Goal: Task Accomplishment & Management: Complete application form

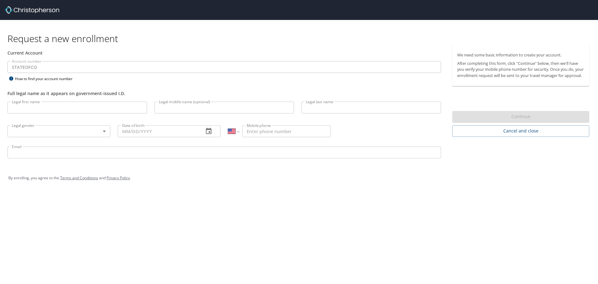
select select "US"
drag, startPoint x: 0, startPoint y: 0, endPoint x: 71, endPoint y: 108, distance: 129.2
click at [70, 108] on input "Legal first name" at bounding box center [77, 108] width 140 height 12
type input "[PERSON_NAME]"
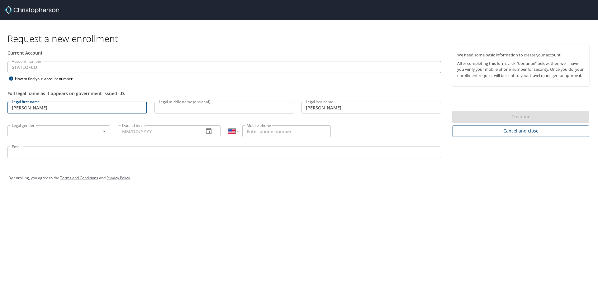
type input "[PHONE_NUMBER]"
click at [81, 130] on body "Request a new enrollment Current Account Account number STATEOFCO Account numbe…" at bounding box center [299, 142] width 598 height 284
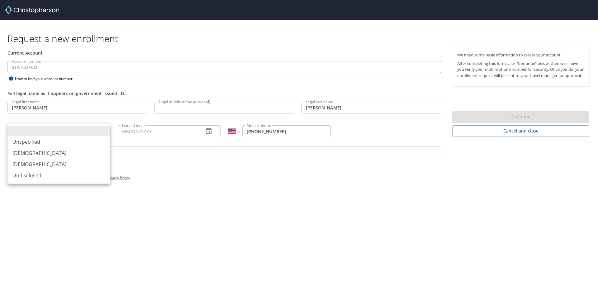
click at [50, 166] on li "[DEMOGRAPHIC_DATA]" at bounding box center [58, 164] width 103 height 11
type input "[DEMOGRAPHIC_DATA]"
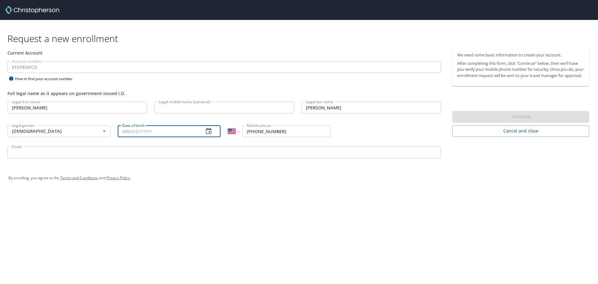
click at [126, 135] on input "Date of birth" at bounding box center [158, 131] width 81 height 12
type input "10/13/1969"
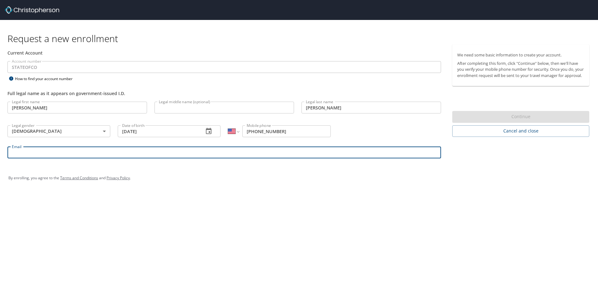
click at [146, 155] on input "Email" at bounding box center [224, 152] width 434 height 12
type input "lynette.myers@state.co.us"
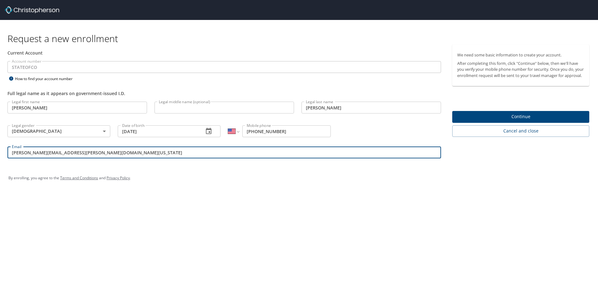
click at [535, 121] on span "Continue" at bounding box center [520, 117] width 127 height 8
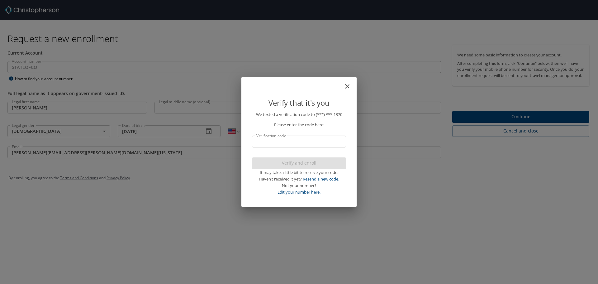
click at [299, 140] on input "Verification code" at bounding box center [299, 141] width 94 height 12
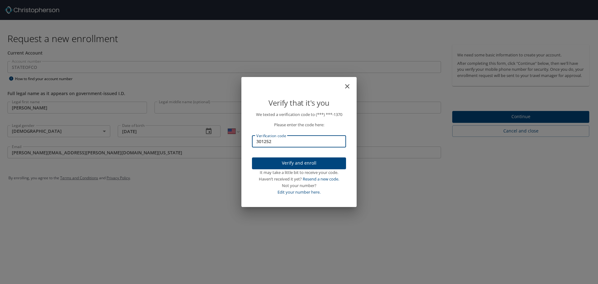
type input "301252"
click at [298, 161] on span "Verify and enroll" at bounding box center [299, 163] width 84 height 8
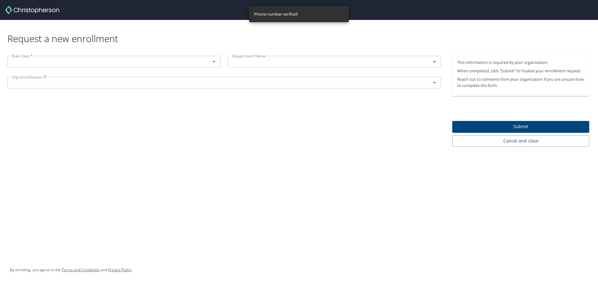
click at [216, 61] on icon "Open" at bounding box center [213, 61] width 7 height 7
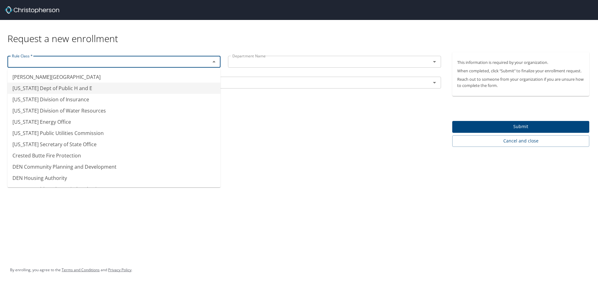
click at [83, 90] on li "Colorado Dept of Public H and E" at bounding box center [113, 88] width 213 height 11
type input "Colorado Dept of Public H and E"
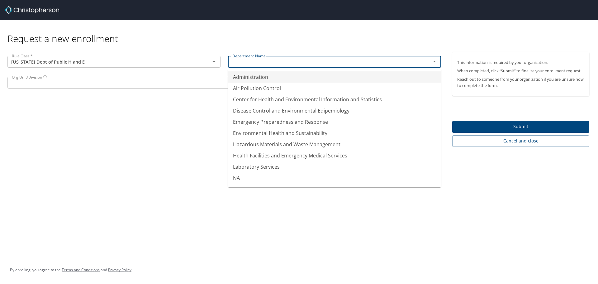
click at [246, 63] on input "text" at bounding box center [325, 62] width 191 height 8
click at [261, 143] on li "Hazardous Materials and Waste Management" at bounding box center [334, 144] width 213 height 11
type input "Hazardous Materials and Waste Management"
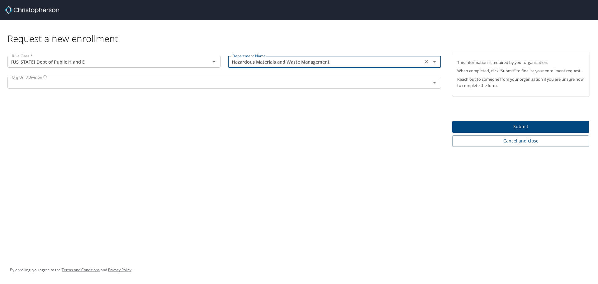
click at [272, 87] on div "Org Unit/Division" at bounding box center [224, 83] width 434 height 12
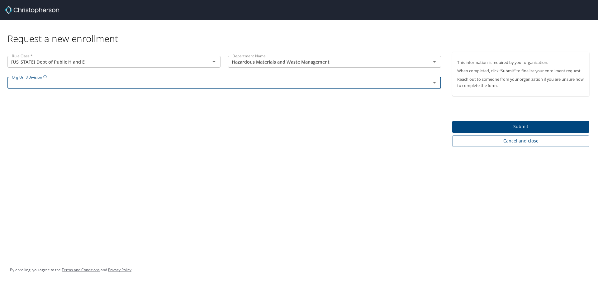
click at [435, 83] on icon "Open" at bounding box center [434, 82] width 7 height 7
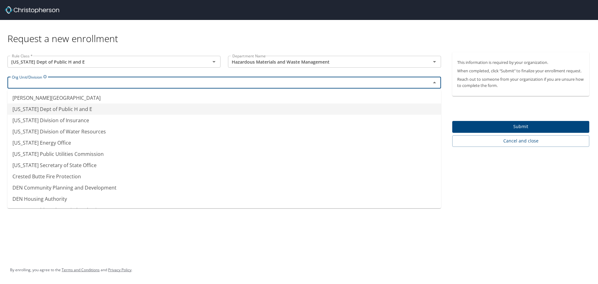
click at [89, 111] on li "Colorado Dept of Public H and E" at bounding box center [224, 108] width 434 height 11
type input "Colorado Dept of Public H and E"
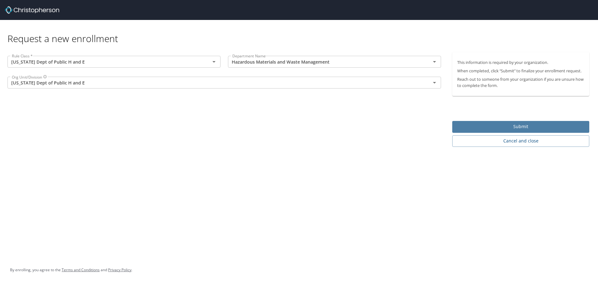
click at [495, 124] on span "Submit" at bounding box center [520, 127] width 127 height 8
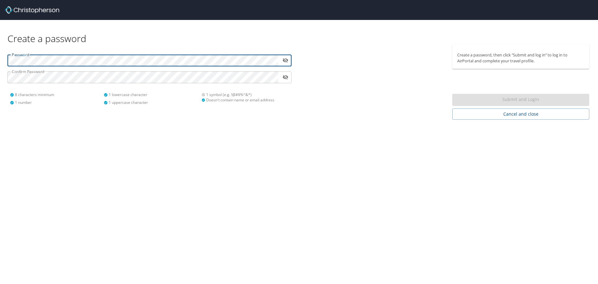
click at [0, 63] on html "Create a password Password ​ Confirm Password ​ 8 characters minimum 1 number 1…" at bounding box center [299, 142] width 598 height 284
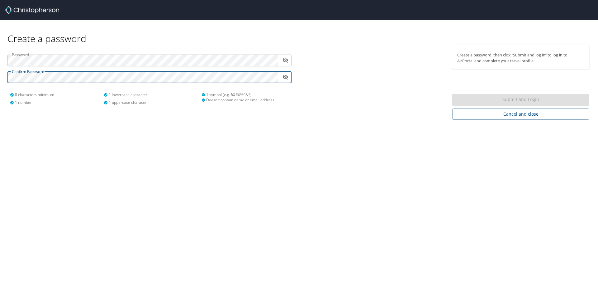
click at [0, 75] on html "Create a password Password ​ Confirm Password ​ 8 characters minimum 1 number 1…" at bounding box center [299, 142] width 598 height 284
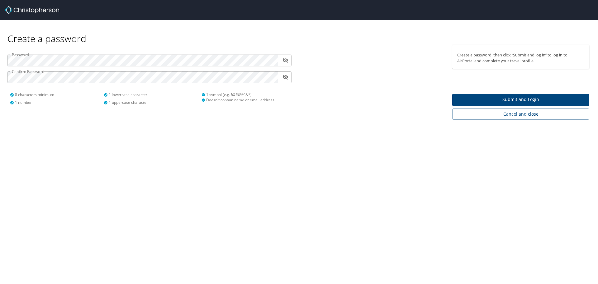
click at [511, 100] on span "Submit and Login" at bounding box center [520, 100] width 127 height 8
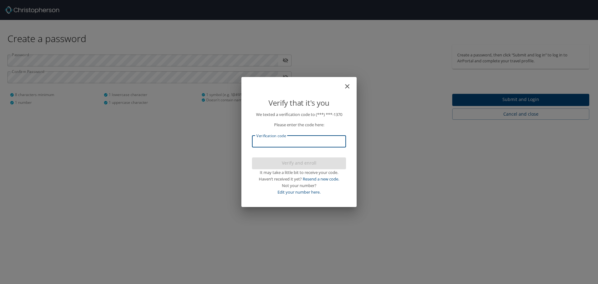
click at [278, 140] on input "Verification code" at bounding box center [299, 141] width 94 height 12
type input "391154"
click at [304, 161] on span "Verify and enroll" at bounding box center [299, 163] width 84 height 8
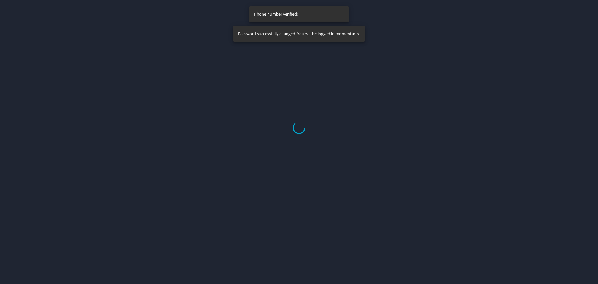
select select "US"
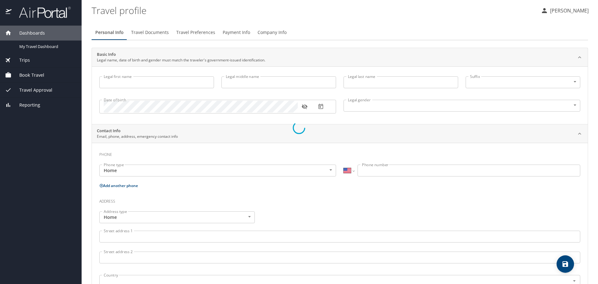
type input "[PERSON_NAME]"
type input "[DEMOGRAPHIC_DATA]"
select select "US"
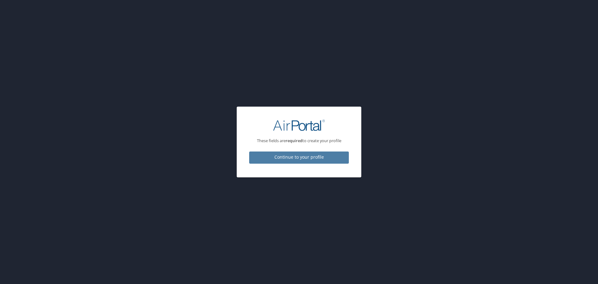
click at [301, 156] on span "Continue to your profile" at bounding box center [299, 157] width 90 height 8
select select "US"
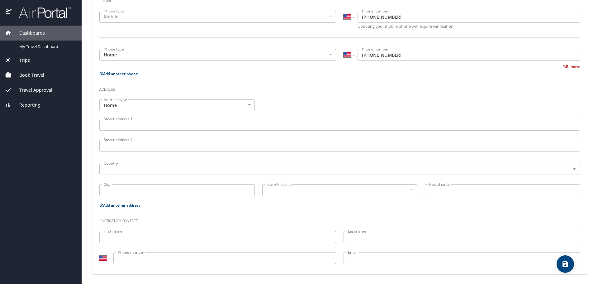
scroll to position [154, 0]
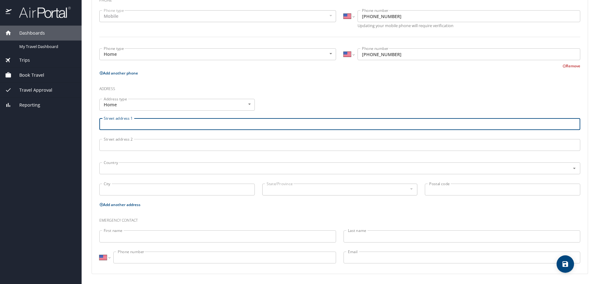
click at [118, 123] on input "Street address 1" at bounding box center [339, 124] width 481 height 12
type input "[STREET_ADDRESS]"
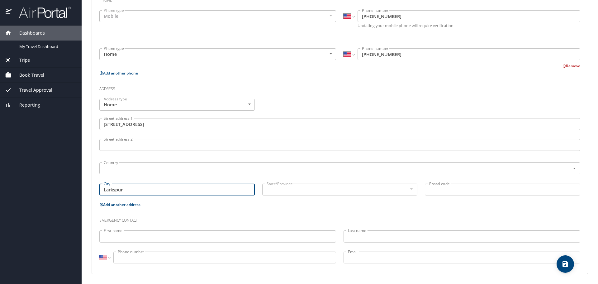
type input "Larkspur"
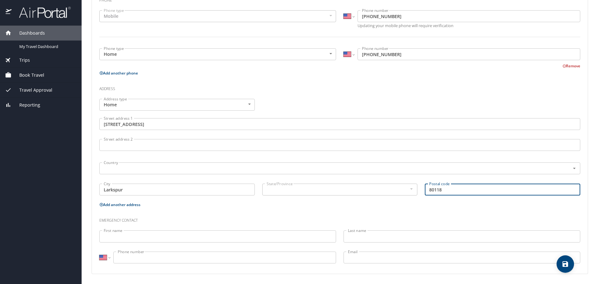
type input "80118"
click at [221, 208] on p "Add another address" at bounding box center [339, 205] width 481 height 8
click at [173, 236] on input "First name" at bounding box center [217, 236] width 237 height 12
click at [409, 190] on div at bounding box center [411, 188] width 7 height 7
click at [472, 210] on div "Emergency contact" at bounding box center [340, 218] width 488 height 17
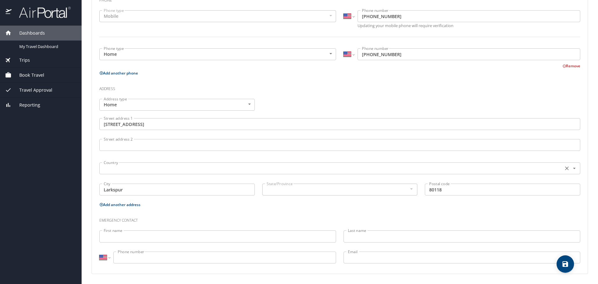
click at [571, 169] on icon "Open" at bounding box center [574, 168] width 6 height 6
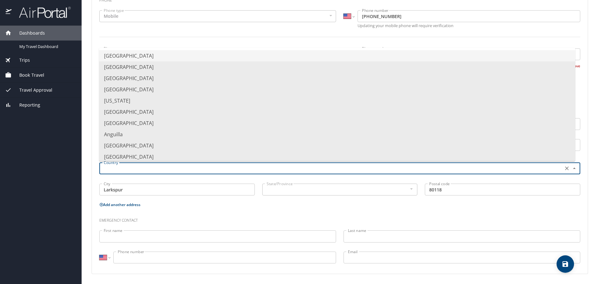
click at [151, 51] on li "[GEOGRAPHIC_DATA]" at bounding box center [337, 55] width 476 height 11
type input "[GEOGRAPHIC_DATA]"
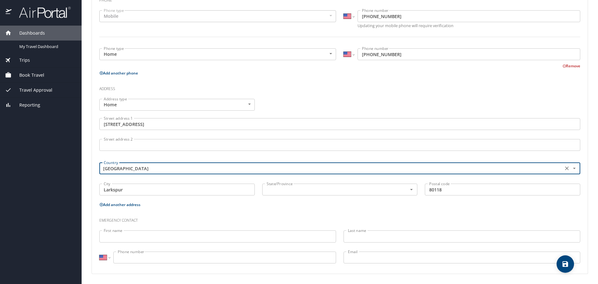
click at [223, 189] on input "Larkspur" at bounding box center [176, 189] width 155 height 12
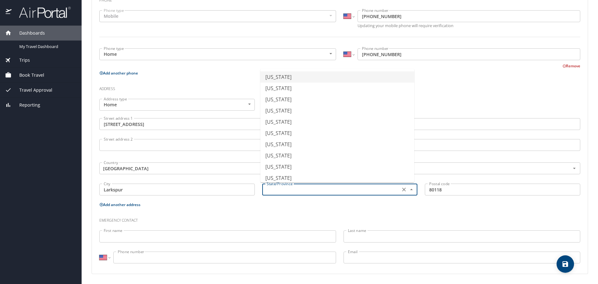
click at [293, 192] on input "text" at bounding box center [330, 189] width 133 height 8
click at [299, 135] on li "[US_STATE]" at bounding box center [337, 132] width 154 height 11
type input "[US_STATE]"
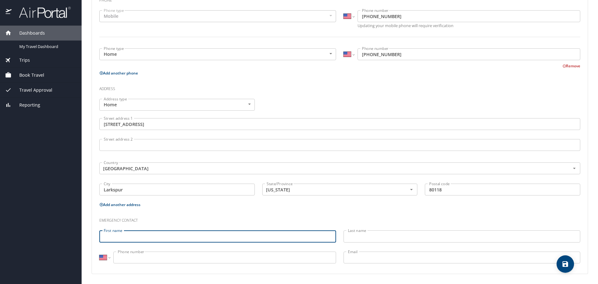
click at [162, 236] on input "First name" at bounding box center [217, 236] width 237 height 12
type input "[PERSON_NAME]"
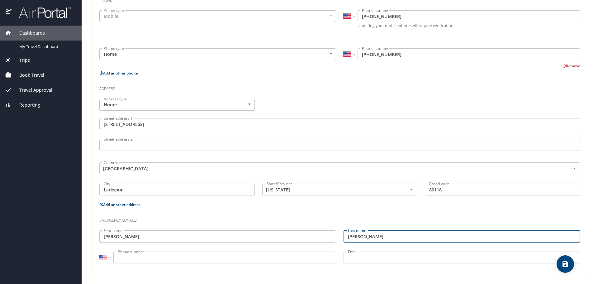
type input "[PERSON_NAME]"
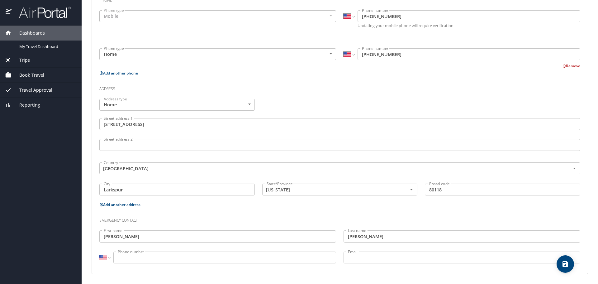
click at [154, 258] on input "Phone number" at bounding box center [224, 257] width 223 height 12
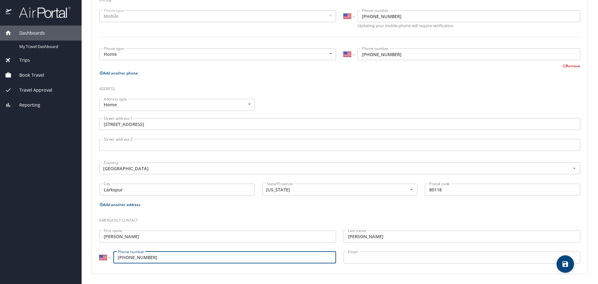
type input "[PHONE_NUMBER]"
click at [367, 259] on input "Email" at bounding box center [462, 257] width 237 height 12
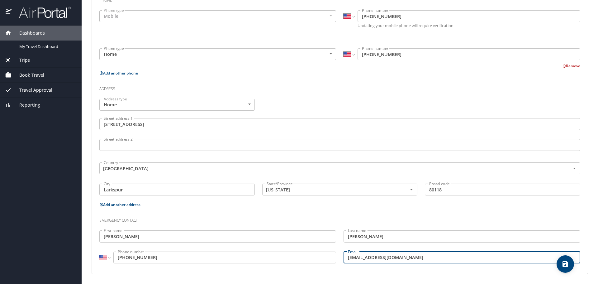
type input "[EMAIL_ADDRESS][DOMAIN_NAME]"
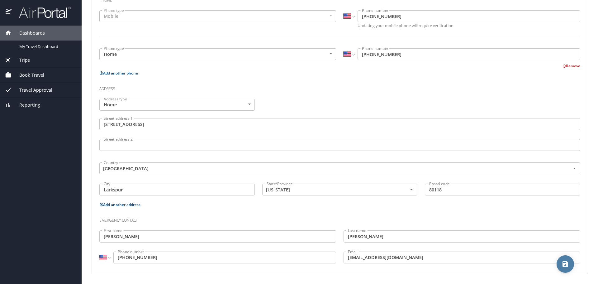
click at [567, 264] on icon "save" at bounding box center [566, 264] width 6 height 6
select select "US"
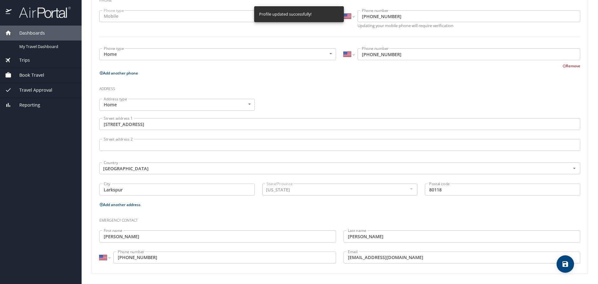
select select "US"
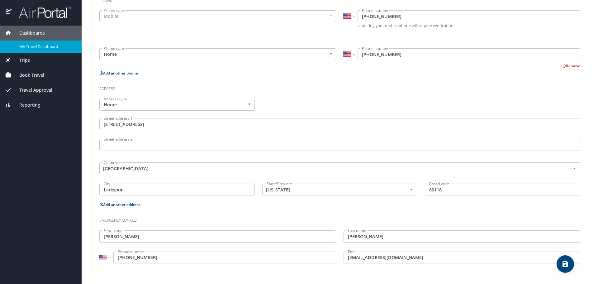
click at [47, 48] on span "My Travel Dashboard" at bounding box center [46, 47] width 55 height 6
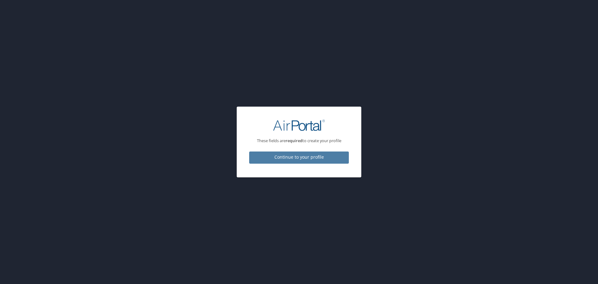
click at [291, 158] on span "Continue to your profile" at bounding box center [299, 157] width 90 height 8
select select "US"
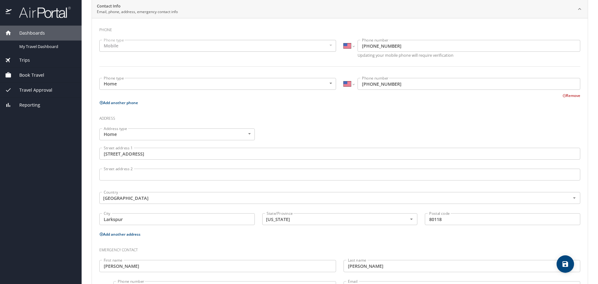
scroll to position [154, 0]
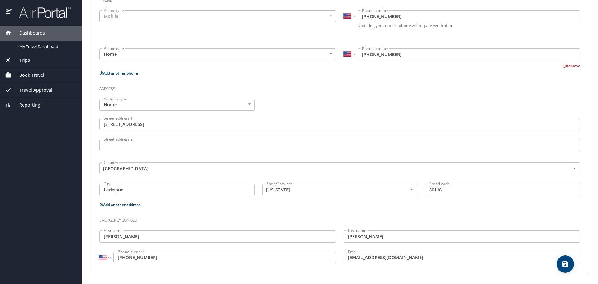
click at [35, 90] on span "Travel Approval" at bounding box center [32, 90] width 41 height 7
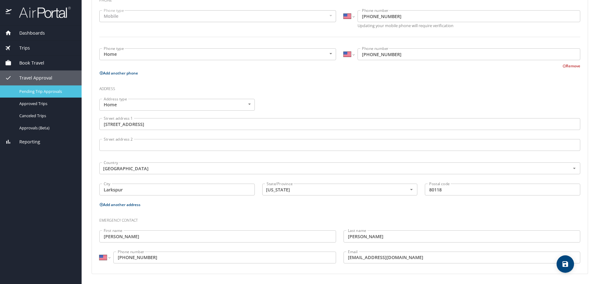
click at [45, 92] on span "Pending Trip Approvals" at bounding box center [46, 91] width 55 height 6
